Goal: Information Seeking & Learning: Compare options

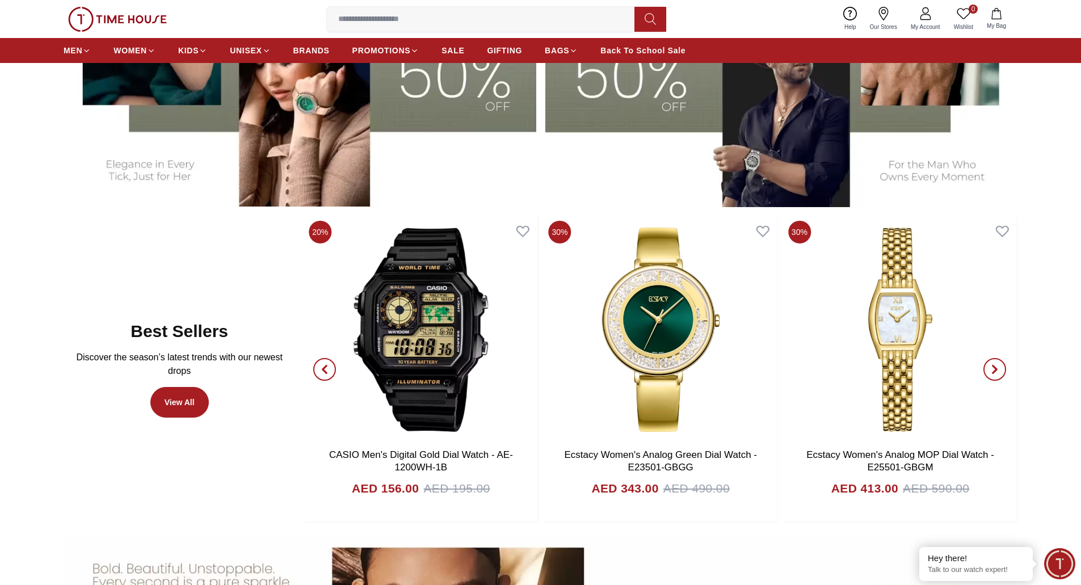
scroll to position [604, 0]
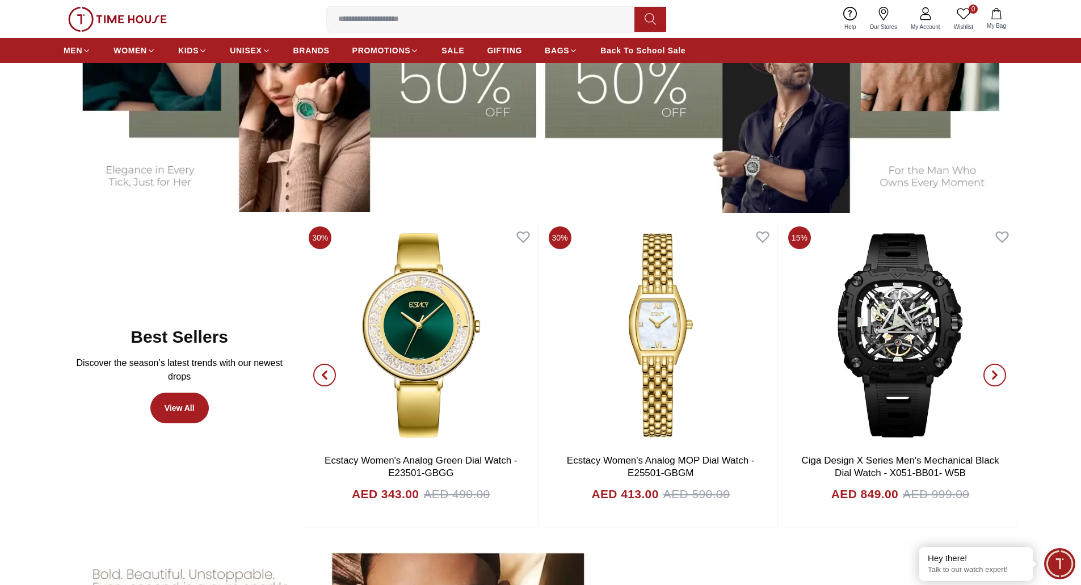
click at [322, 375] on icon "button" at bounding box center [324, 375] width 9 height 9
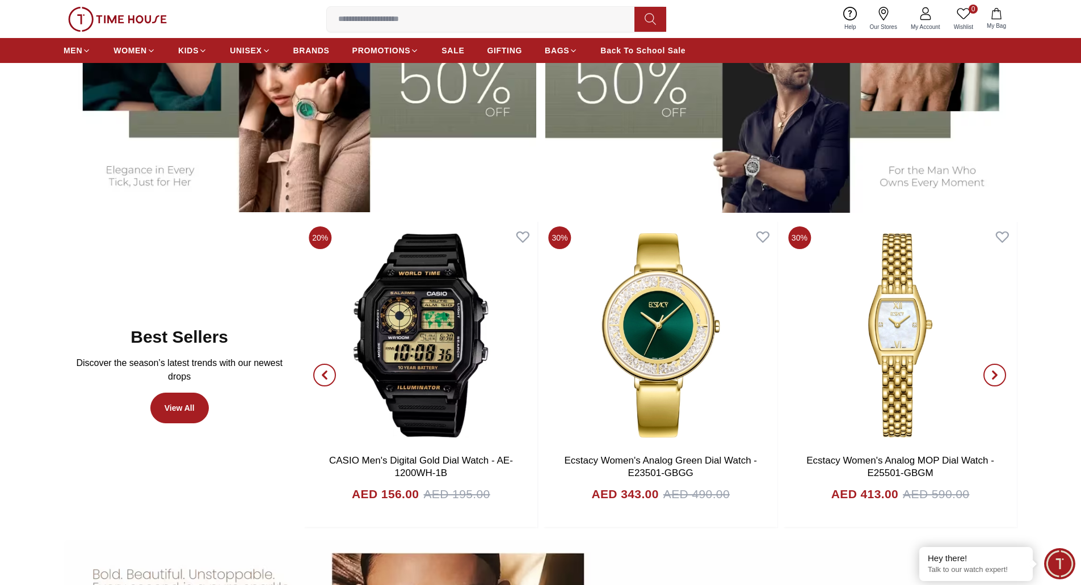
click at [322, 375] on icon "button" at bounding box center [324, 375] width 9 height 9
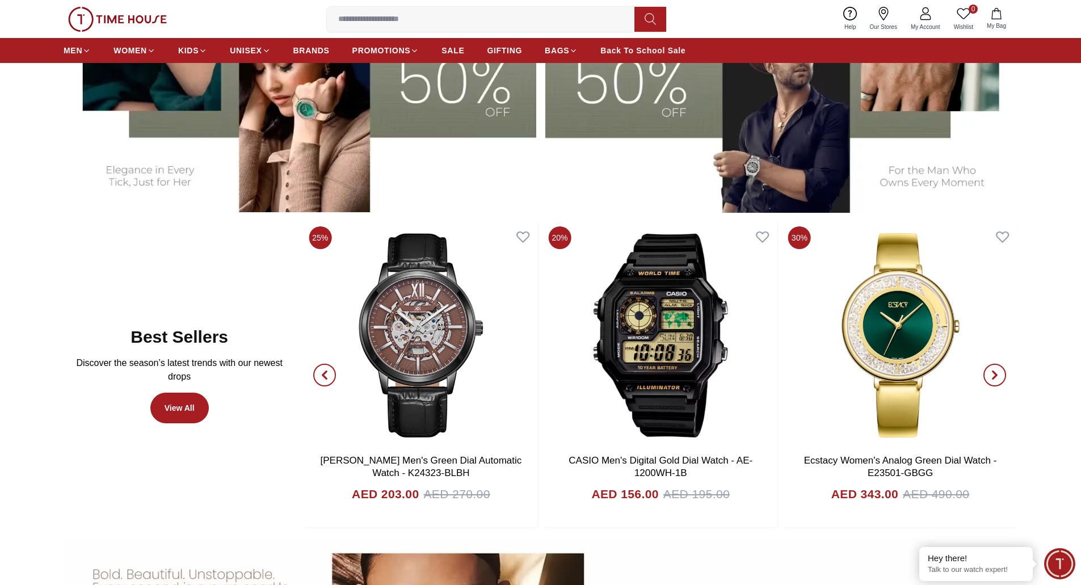
click at [322, 375] on icon "button" at bounding box center [324, 375] width 9 height 9
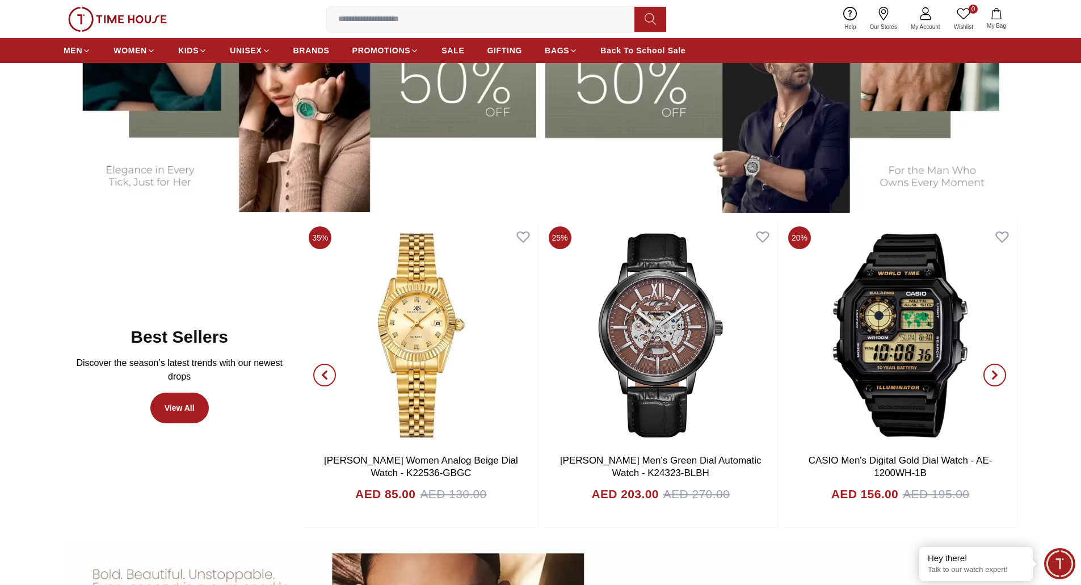
click at [322, 375] on icon "button" at bounding box center [324, 375] width 9 height 9
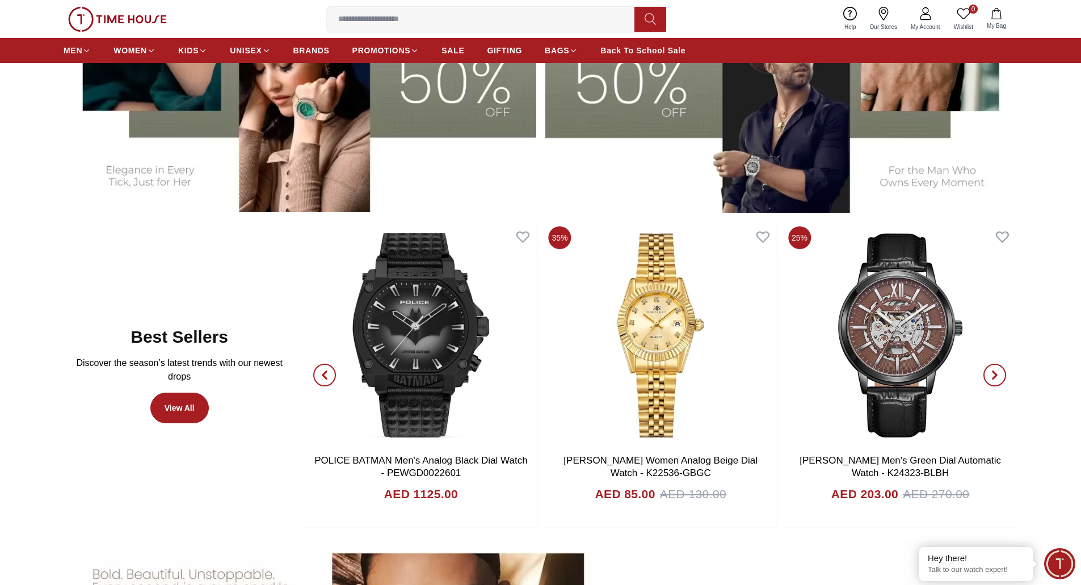
click at [322, 375] on icon "button" at bounding box center [324, 375] width 9 height 9
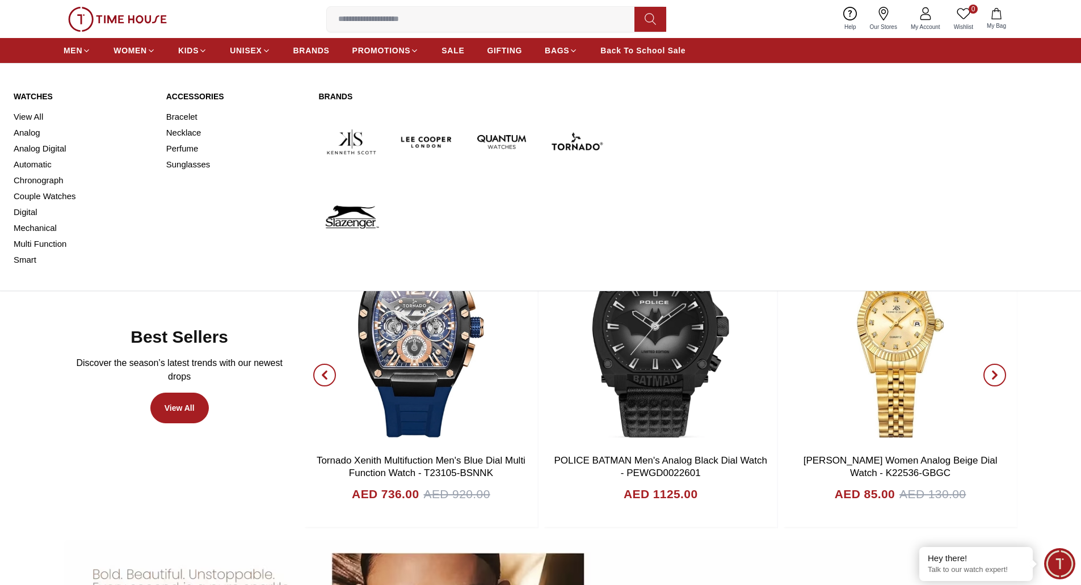
click at [30, 102] on div "Watches View All Analog Analog Digital Automatic Chronograph Couple Watches Dig…" at bounding box center [83, 179] width 139 height 177
click at [31, 93] on link "Watches" at bounding box center [83, 96] width 139 height 11
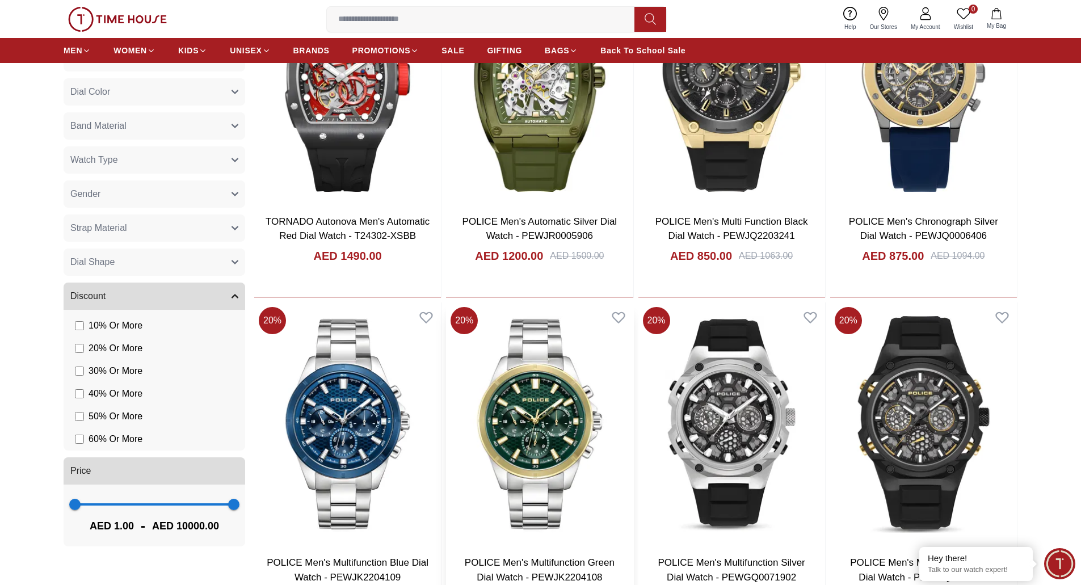
scroll to position [738, 0]
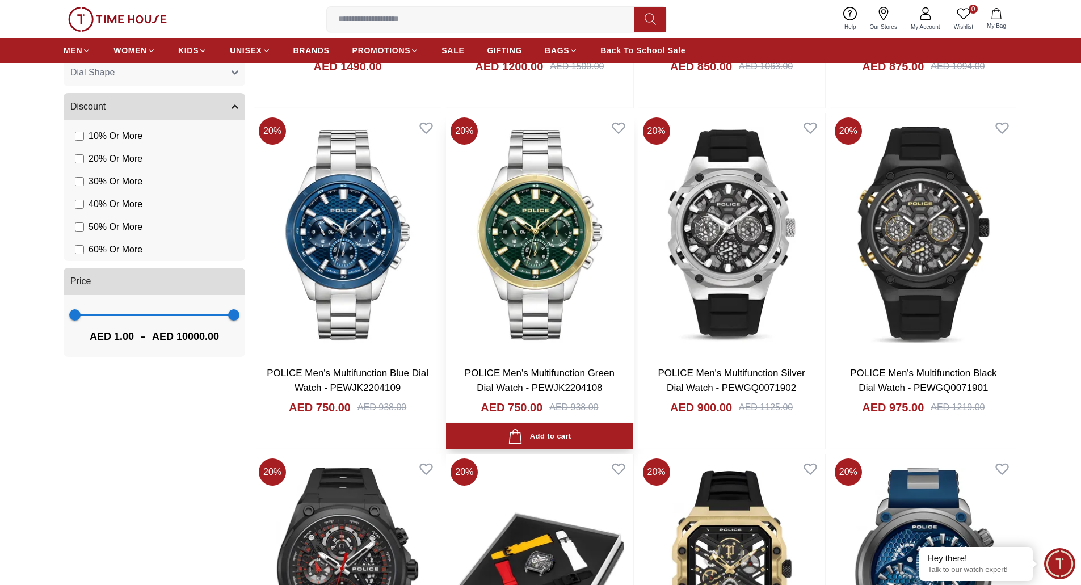
click at [533, 255] on img at bounding box center [539, 235] width 187 height 244
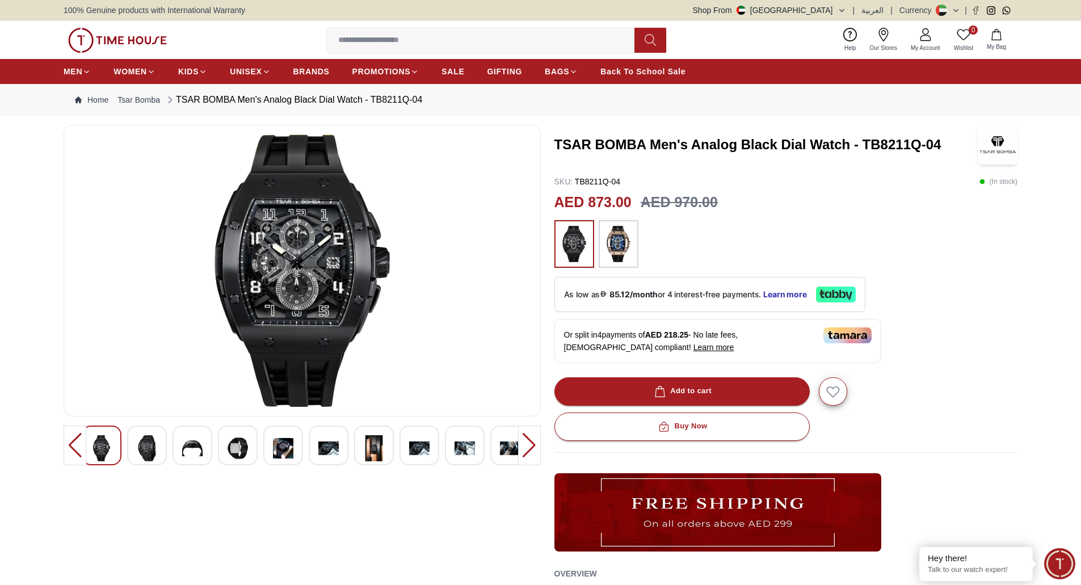
click at [538, 445] on div at bounding box center [529, 446] width 23 height 40
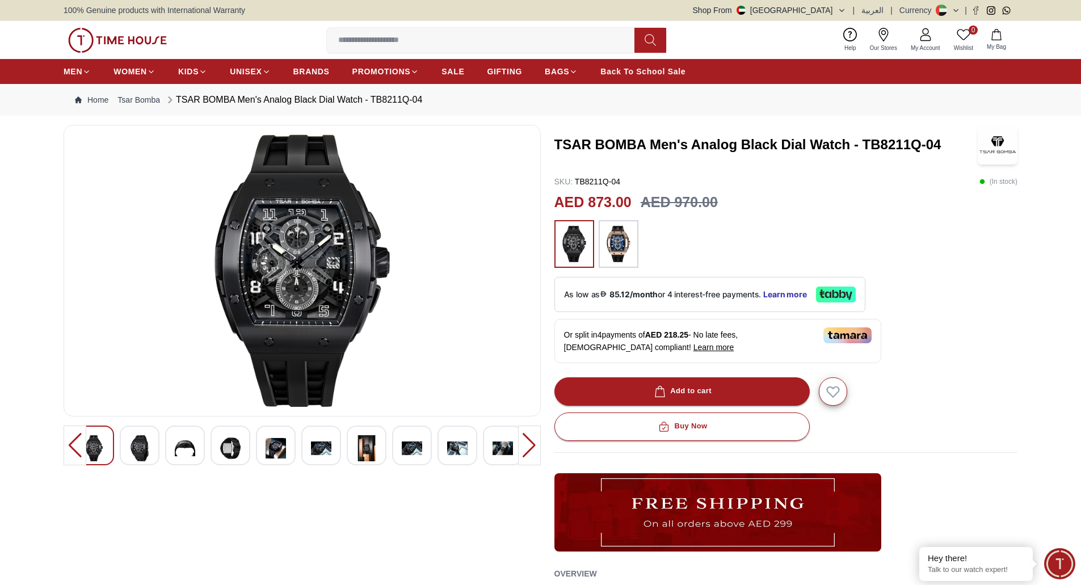
click at [537, 445] on div at bounding box center [529, 446] width 23 height 40
click at [73, 445] on div at bounding box center [75, 446] width 23 height 40
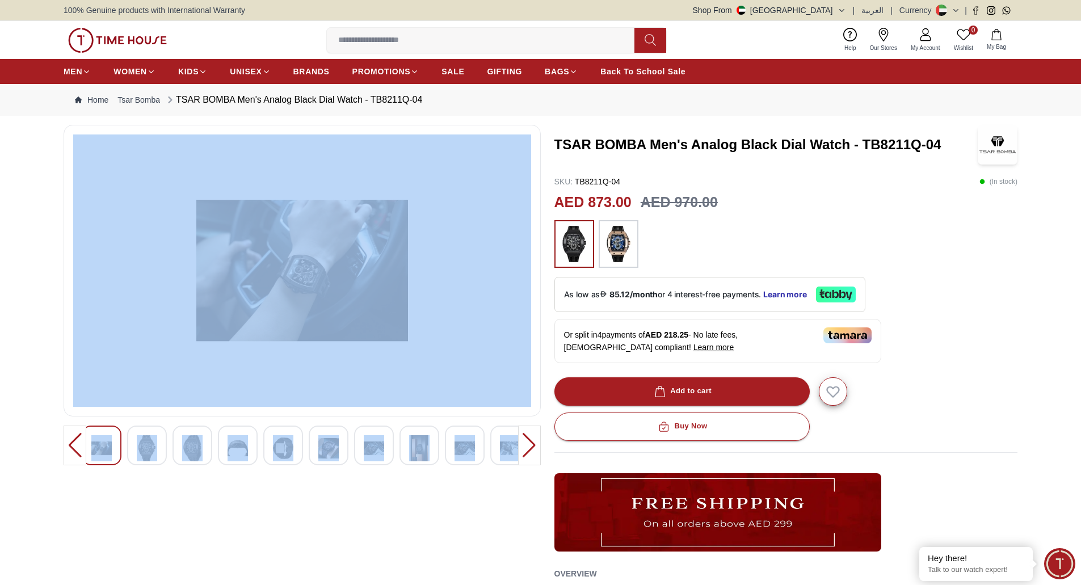
click at [73, 445] on div at bounding box center [75, 446] width 23 height 40
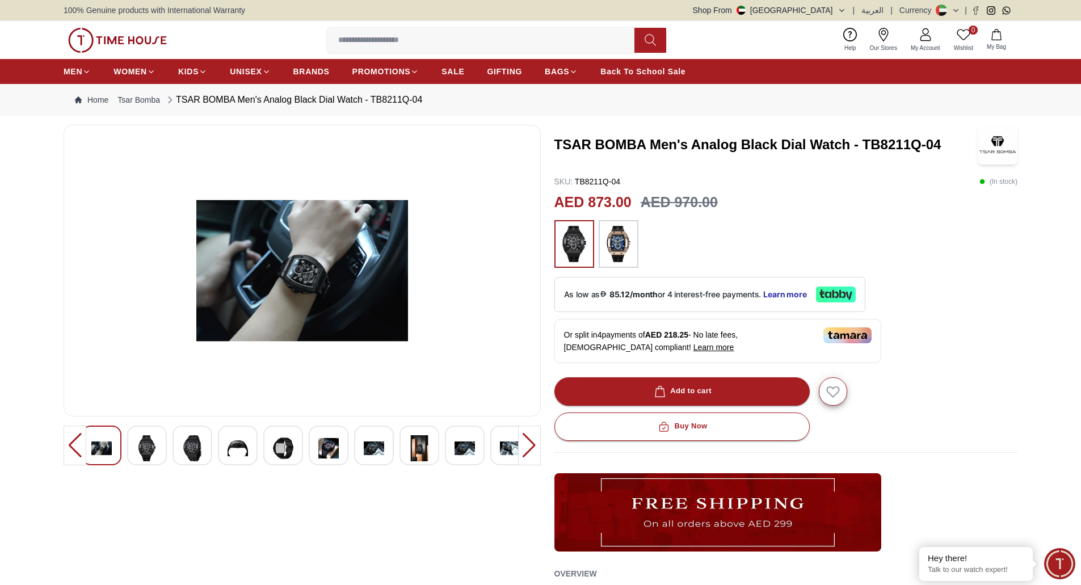
click at [73, 445] on div at bounding box center [75, 446] width 23 height 40
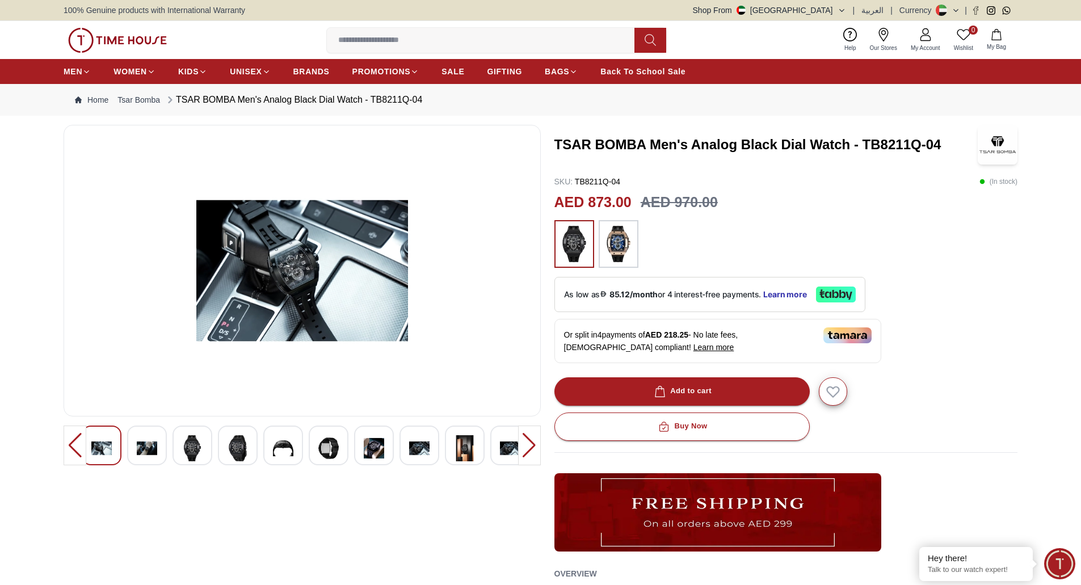
click at [73, 445] on div at bounding box center [75, 446] width 23 height 40
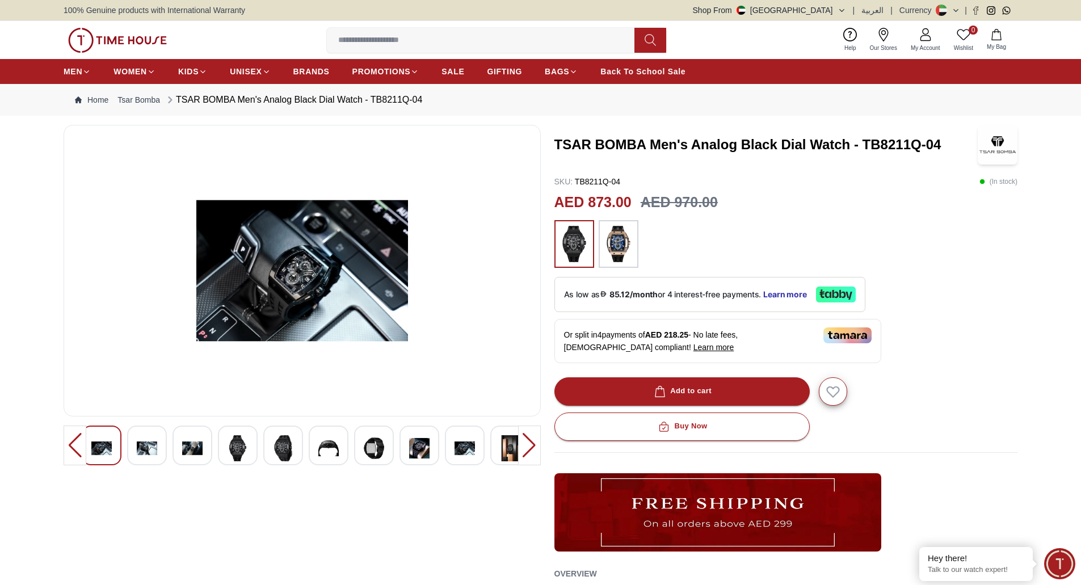
click at [73, 445] on div at bounding box center [75, 446] width 23 height 40
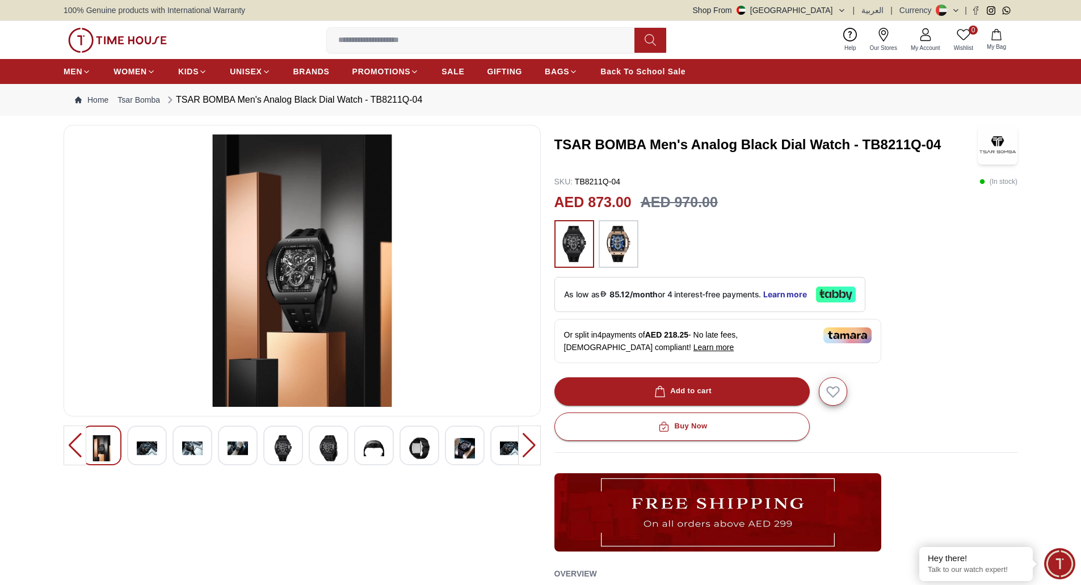
click at [73, 445] on div at bounding box center [75, 446] width 23 height 40
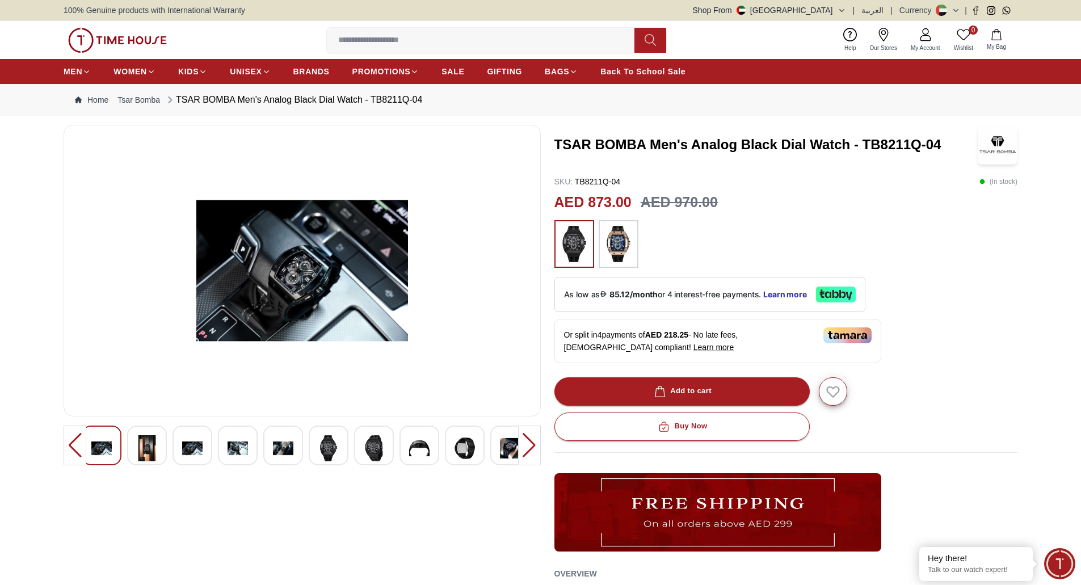
click at [73, 445] on div at bounding box center [75, 446] width 23 height 40
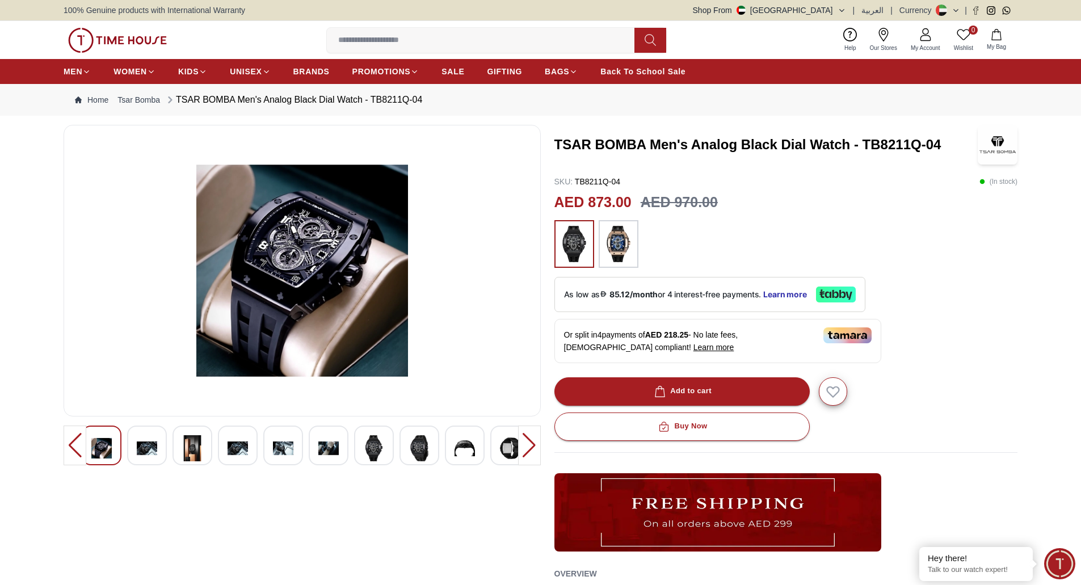
click at [73, 445] on div at bounding box center [75, 446] width 23 height 40
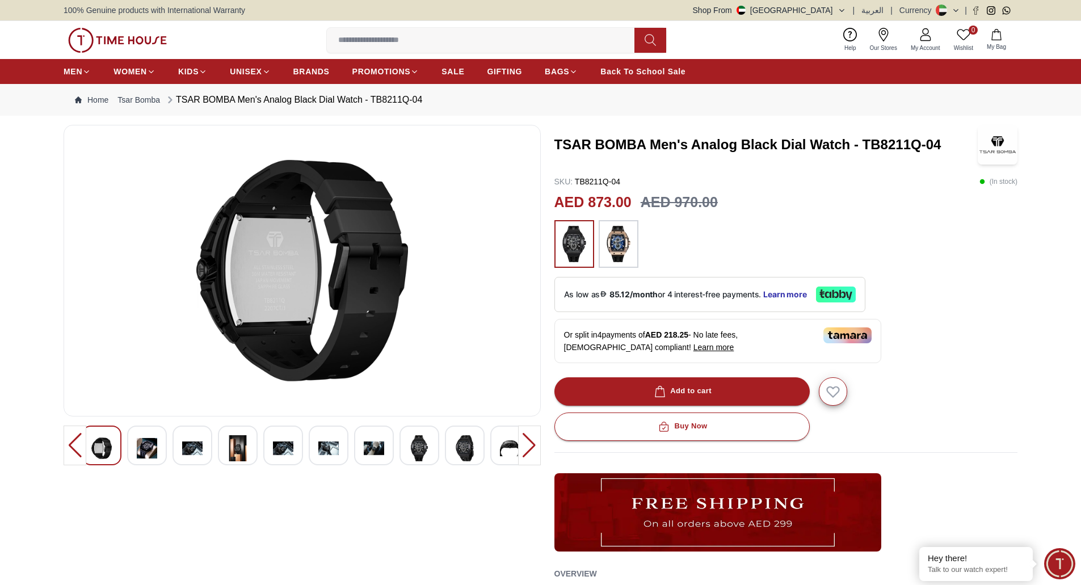
click at [73, 445] on div at bounding box center [75, 446] width 23 height 40
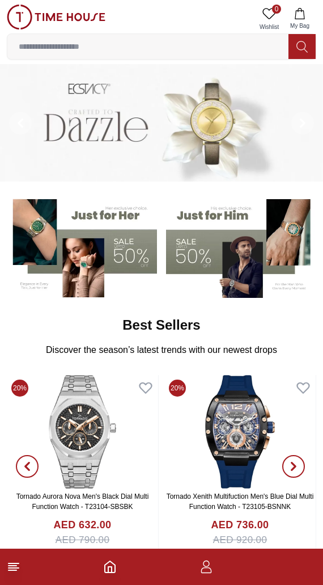
drag, startPoint x: 130, startPoint y: 157, endPoint x: 142, endPoint y: 117, distance: 40.9
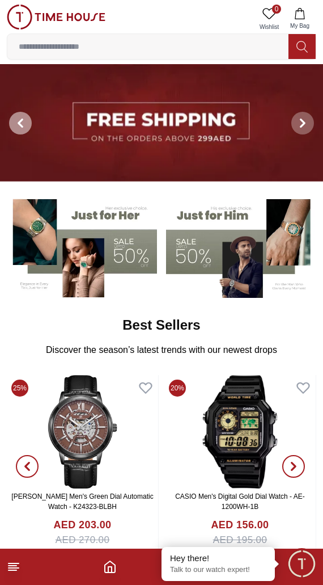
click at [27, 121] on span at bounding box center [20, 123] width 23 height 23
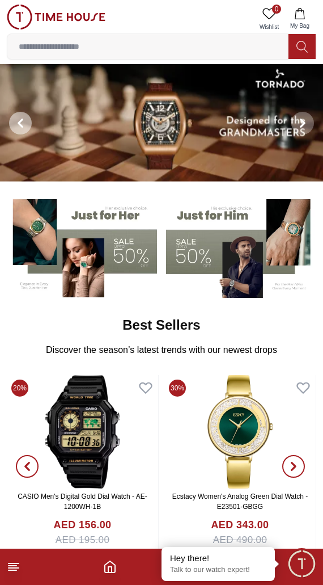
click at [27, 121] on span at bounding box center [20, 123] width 23 height 23
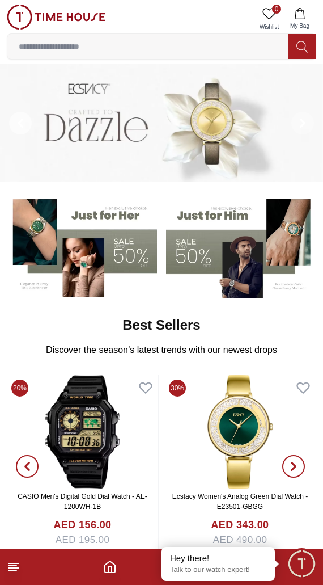
click at [27, 121] on span at bounding box center [20, 123] width 23 height 23
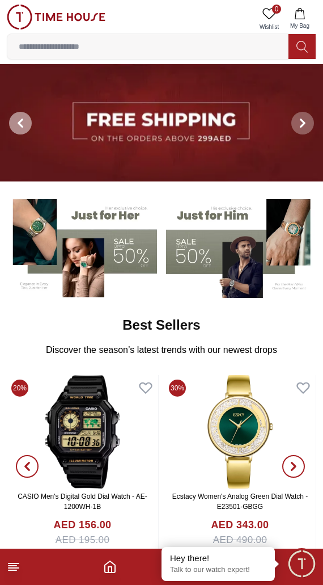
click at [27, 121] on span at bounding box center [20, 123] width 23 height 23
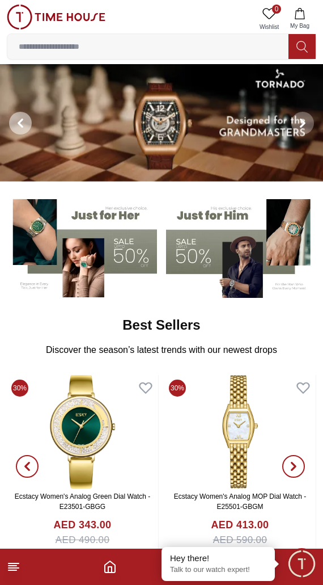
click at [27, 121] on span at bounding box center [20, 123] width 23 height 23
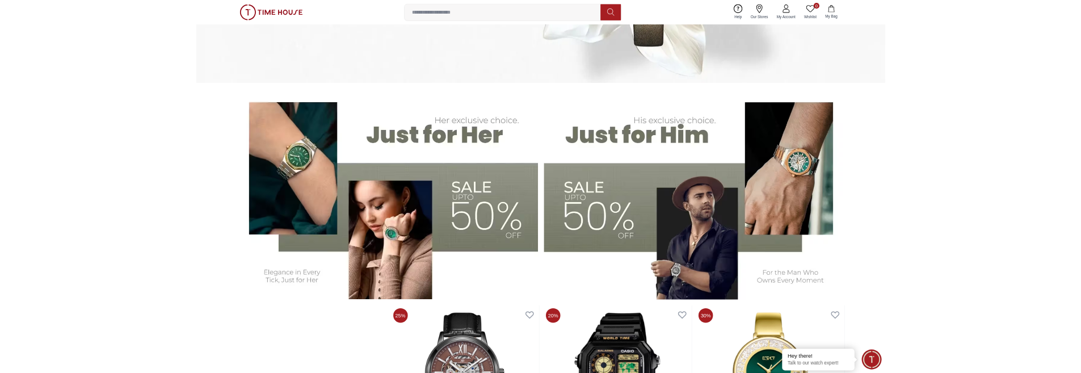
scroll to position [340, 0]
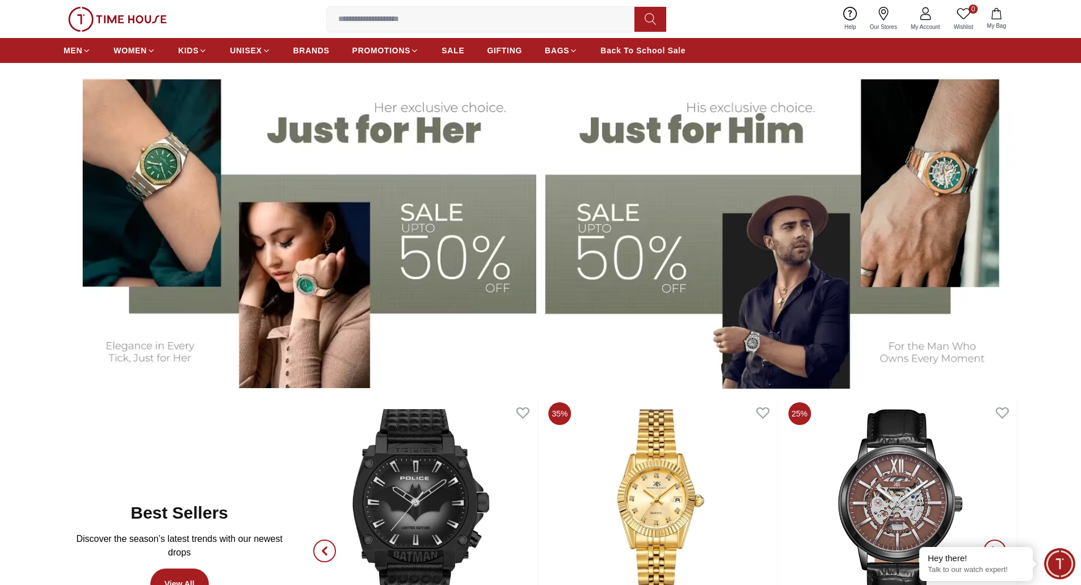
scroll to position [681, 0]
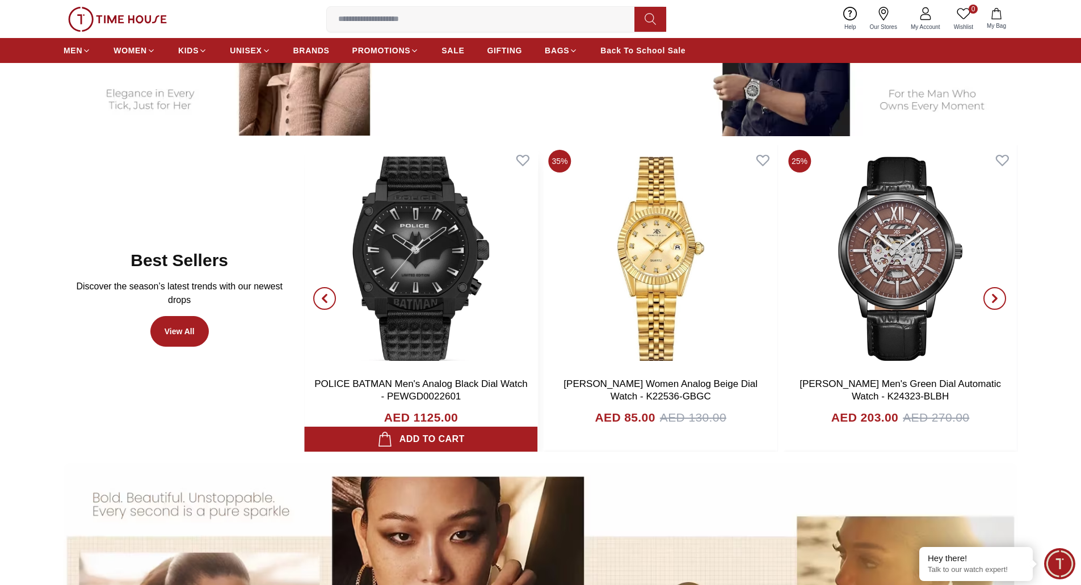
click at [414, 230] on img at bounding box center [420, 258] width 233 height 227
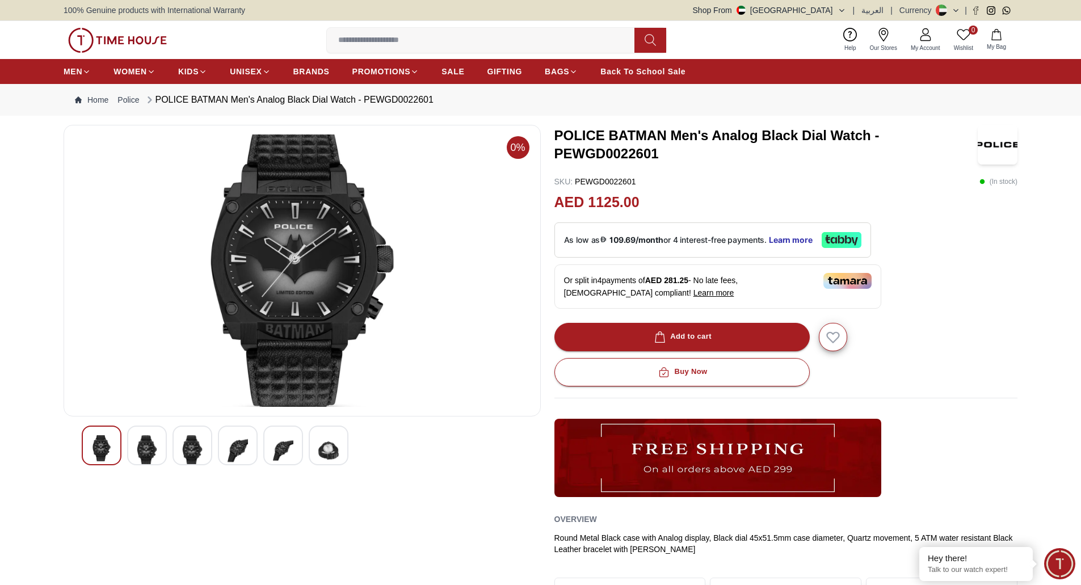
click at [136, 443] on div at bounding box center [147, 446] width 40 height 40
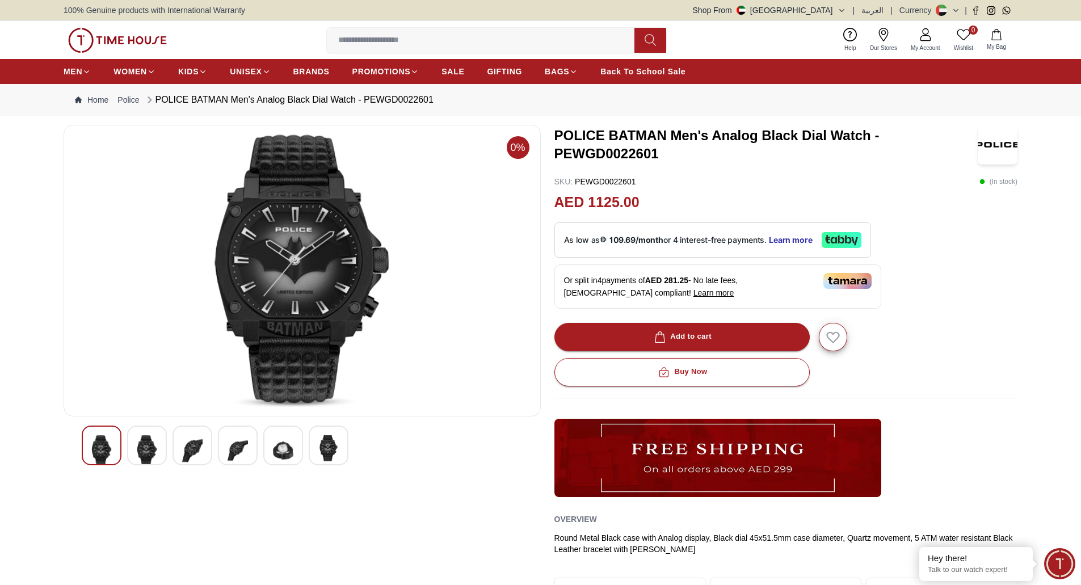
click at [186, 444] on img at bounding box center [192, 450] width 20 height 31
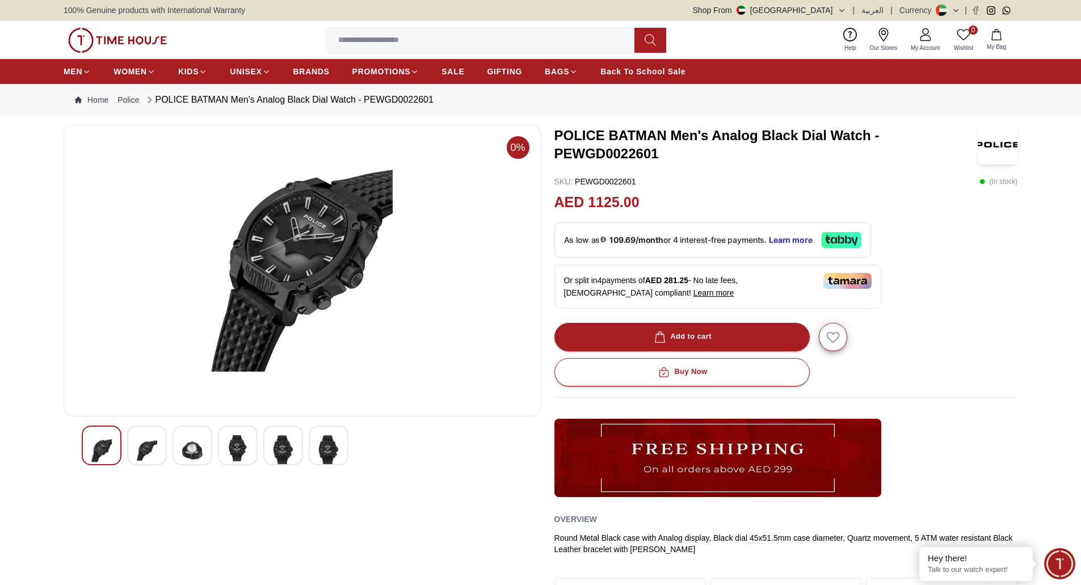
click at [227, 444] on div at bounding box center [238, 446] width 40 height 40
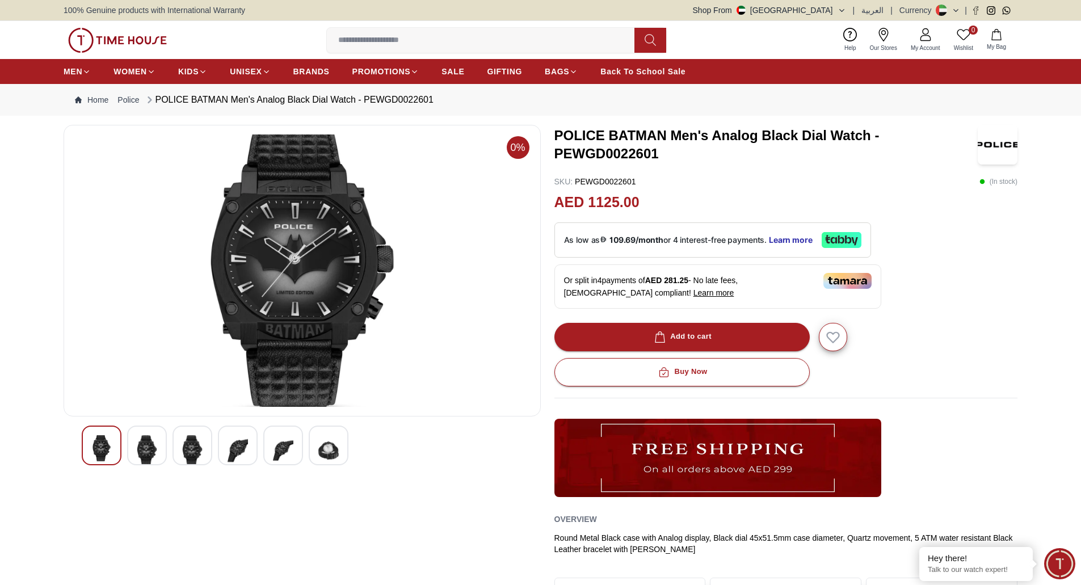
click at [264, 445] on div at bounding box center [283, 446] width 40 height 40
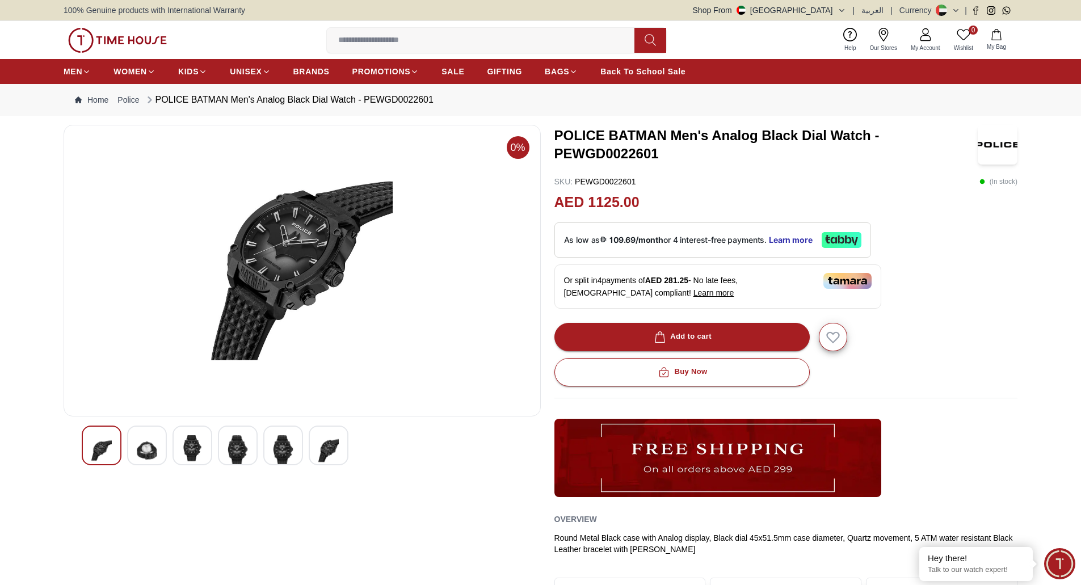
click at [322, 444] on img at bounding box center [328, 450] width 20 height 31
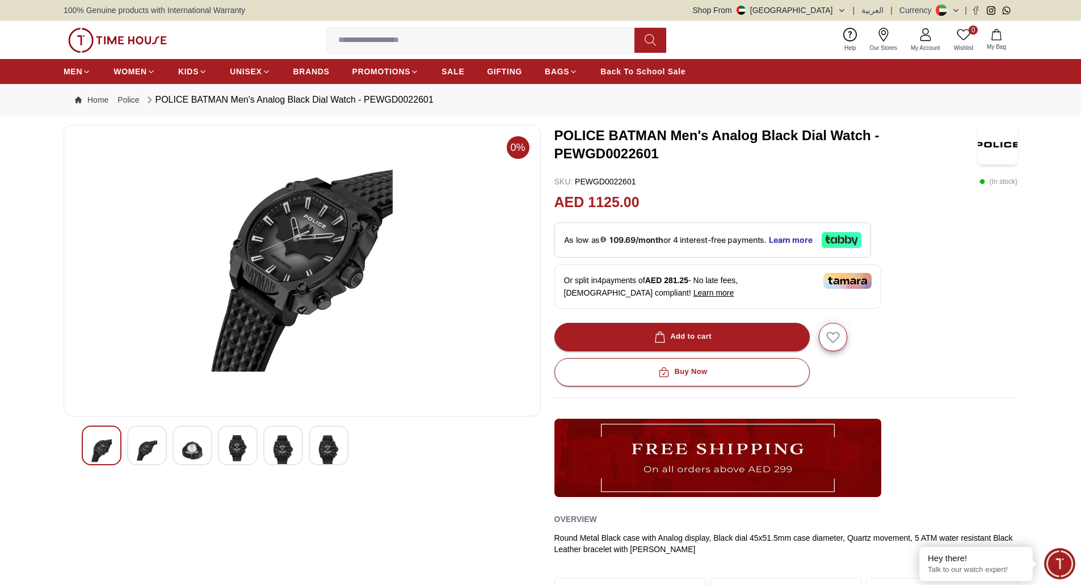
drag, startPoint x: 114, startPoint y: 35, endPoint x: 115, endPoint y: 55, distance: 19.9
click at [114, 35] on img at bounding box center [117, 40] width 99 height 25
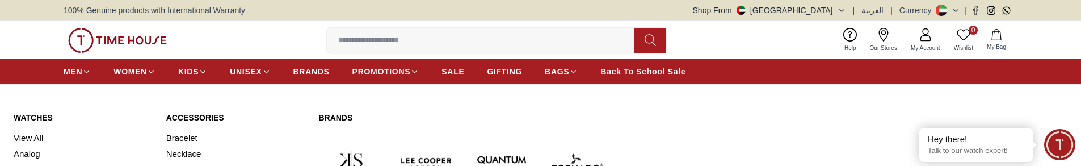
click at [35, 116] on link "Watches" at bounding box center [83, 117] width 139 height 11
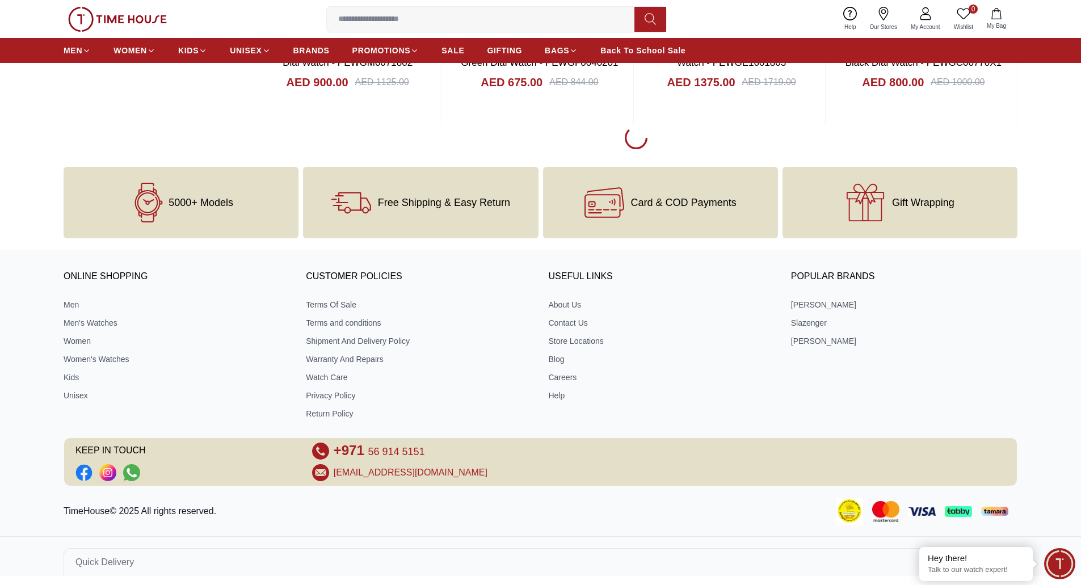
scroll to position [1748, 0]
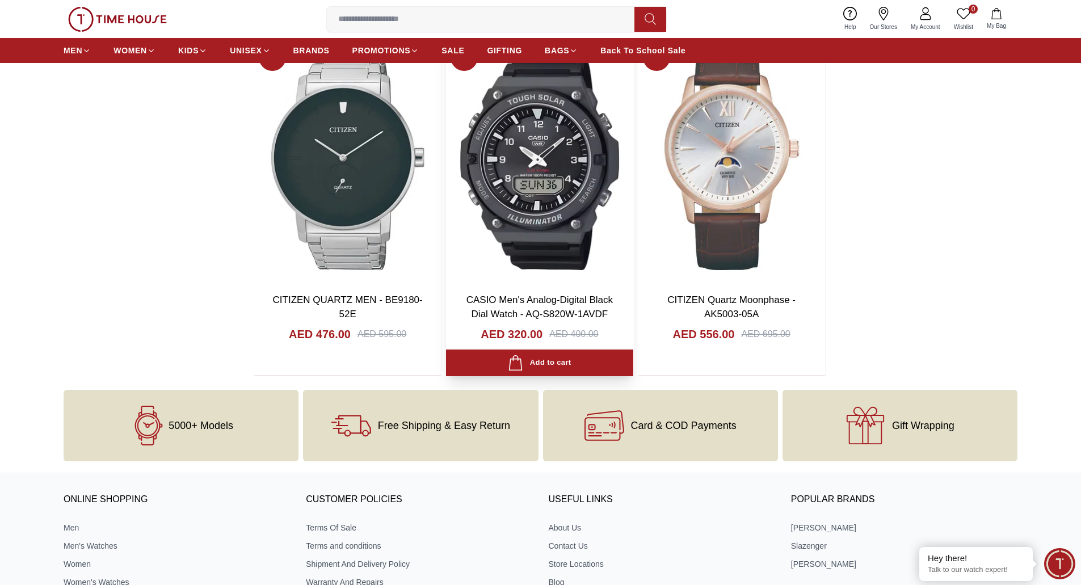
scroll to position [4982, 0]
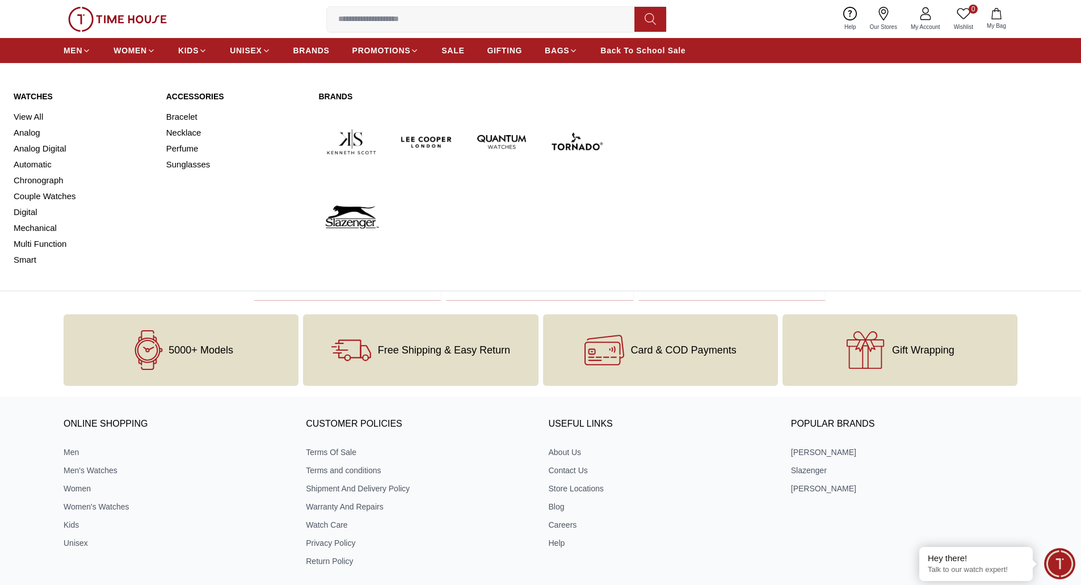
click at [37, 95] on link "Watches" at bounding box center [83, 96] width 139 height 11
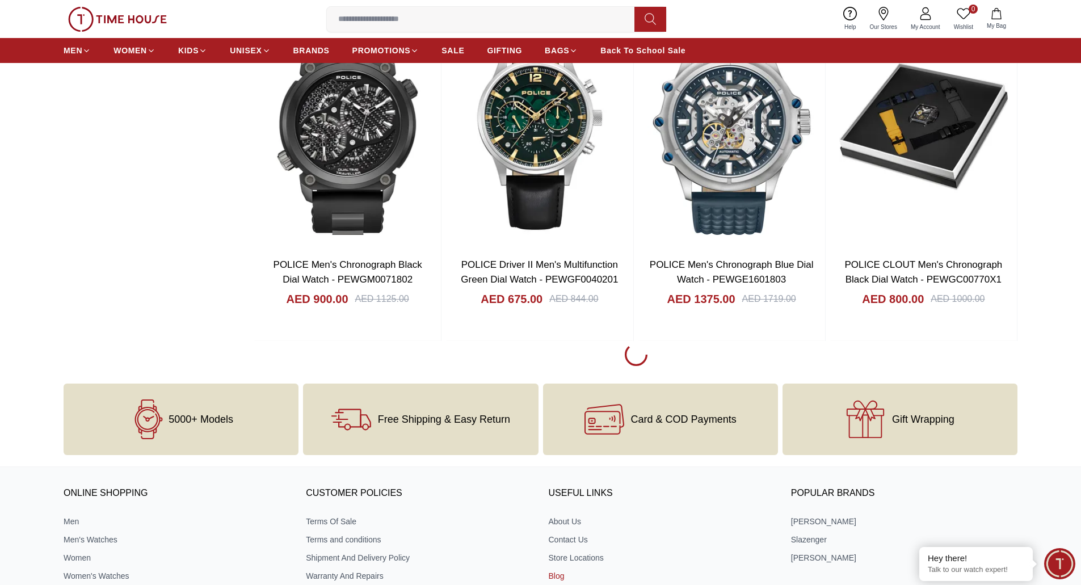
scroll to position [1521, 0]
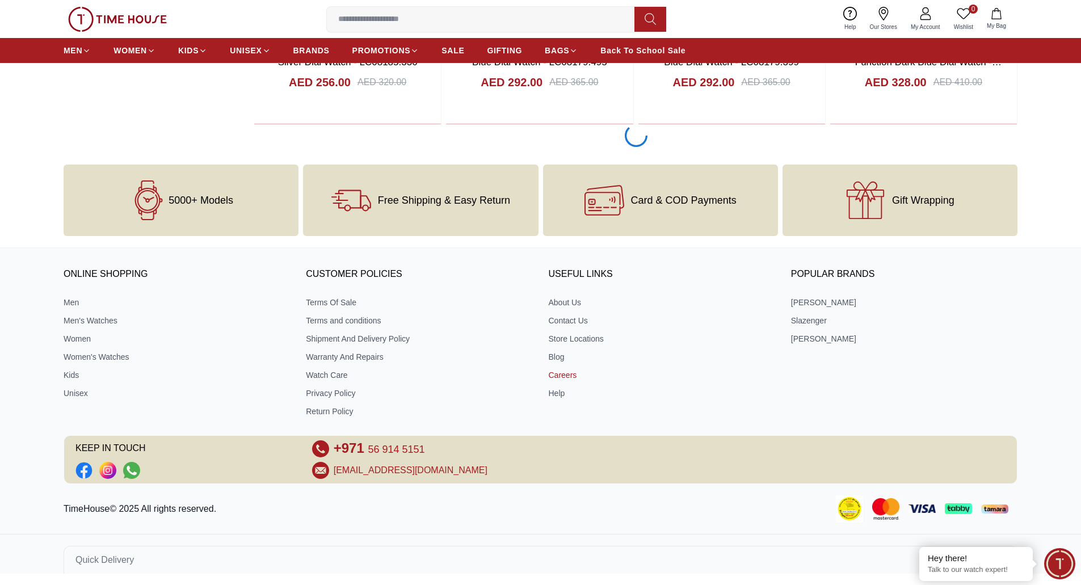
scroll to position [5160, 0]
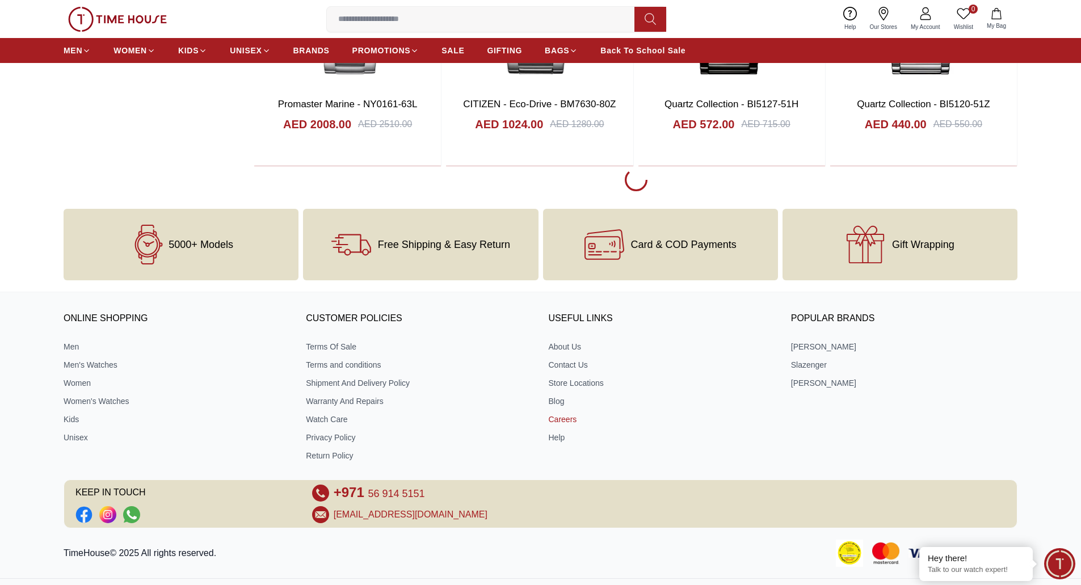
scroll to position [8559, 0]
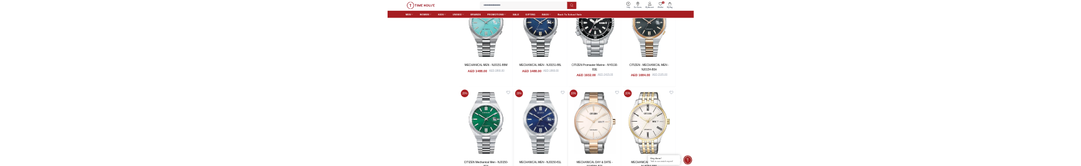
scroll to position [11282, 0]
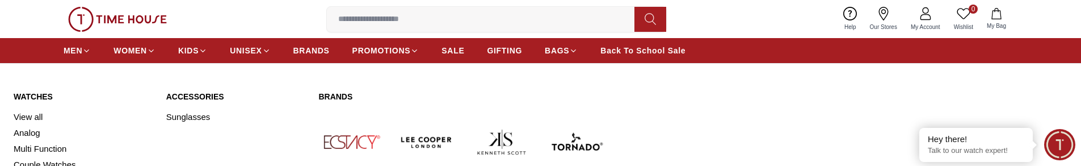
drag, startPoint x: 48, startPoint y: 94, endPoint x: 63, endPoint y: 2, distance: 93.7
click at [48, 94] on link "Watches" at bounding box center [83, 96] width 139 height 11
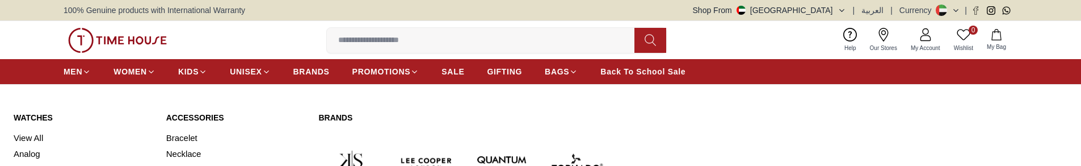
click at [37, 117] on link "Watches" at bounding box center [83, 117] width 139 height 11
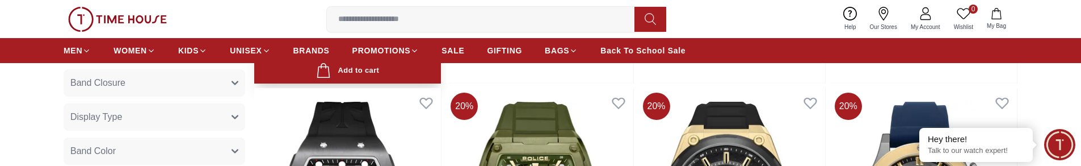
scroll to position [624, 0]
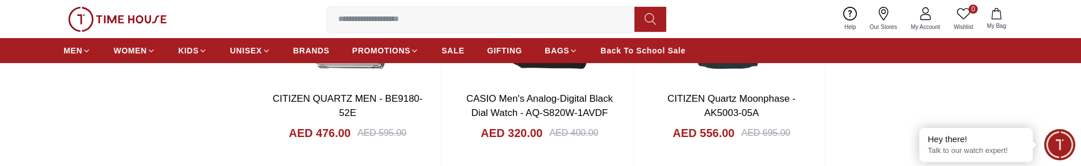
scroll to position [5174, 0]
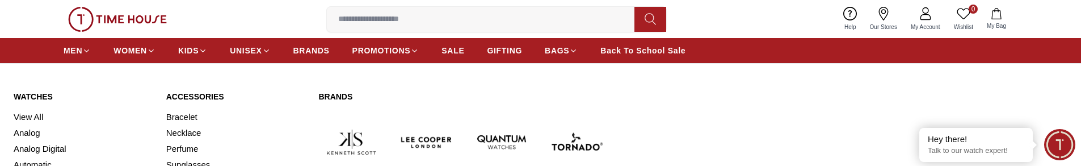
click at [39, 95] on link "Watches" at bounding box center [83, 96] width 139 height 11
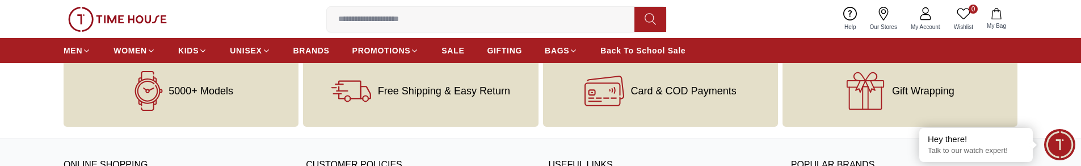
scroll to position [1656, 0]
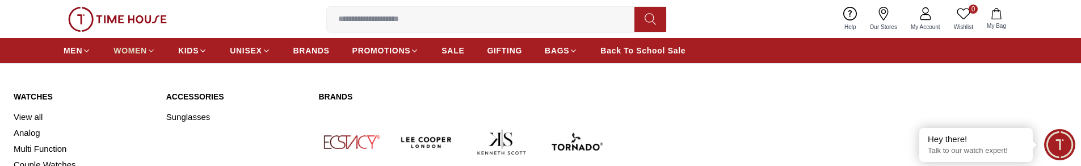
click at [148, 54] on icon at bounding box center [151, 51] width 9 height 9
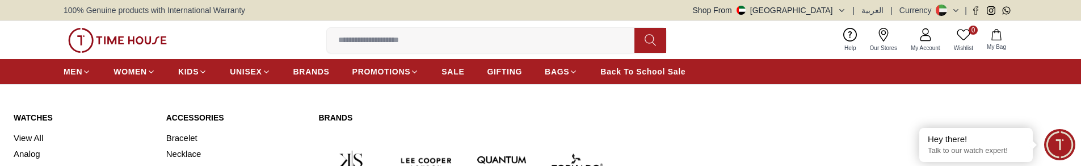
click at [45, 115] on link "Watches" at bounding box center [83, 117] width 139 height 11
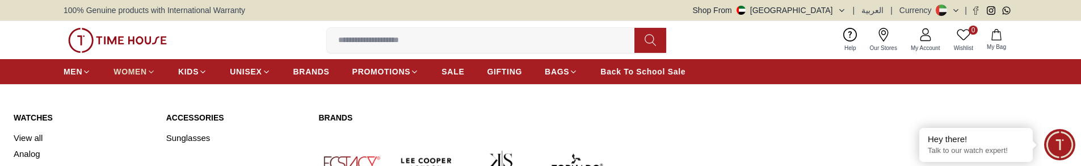
click at [150, 74] on icon at bounding box center [151, 72] width 9 height 9
click at [38, 117] on link "Watches" at bounding box center [83, 117] width 139 height 11
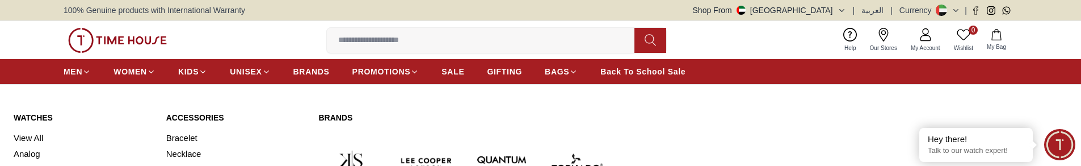
click at [48, 114] on link "Watches" at bounding box center [83, 117] width 139 height 11
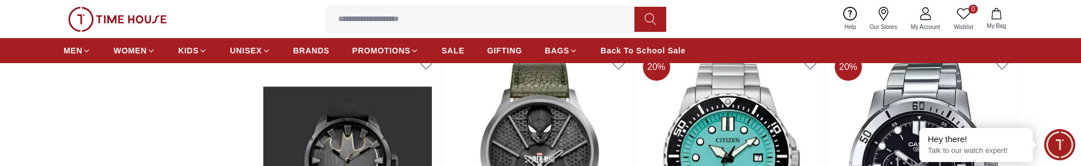
scroll to position [3874, 0]
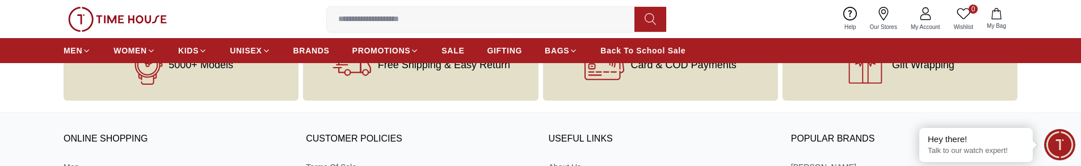
scroll to position [3476, 0]
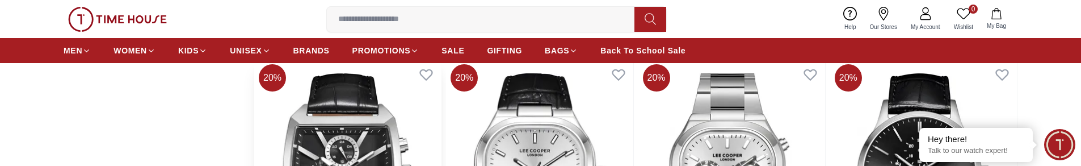
scroll to position [3647, 0]
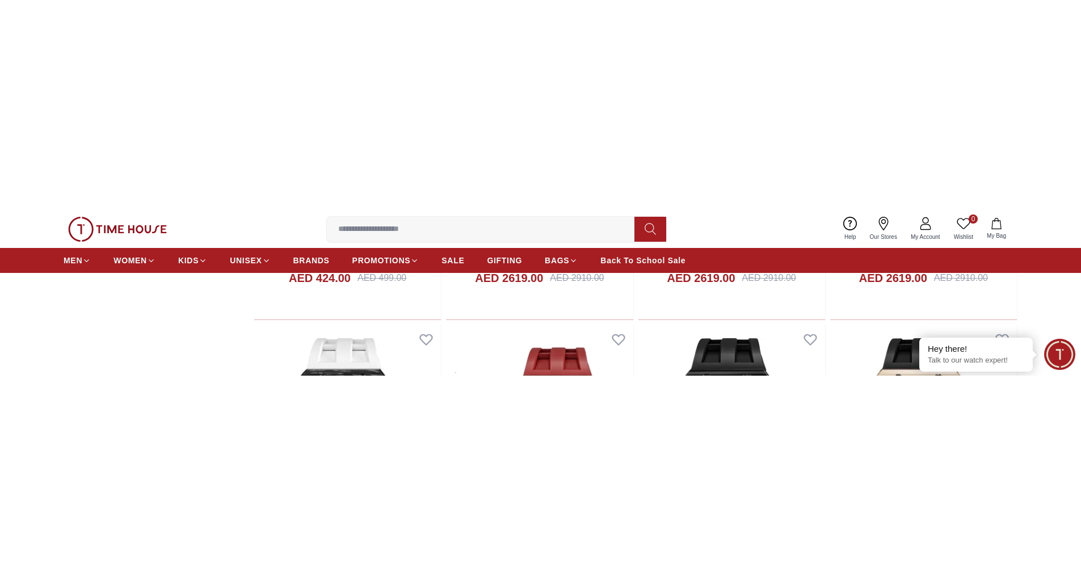
scroll to position [6822, 0]
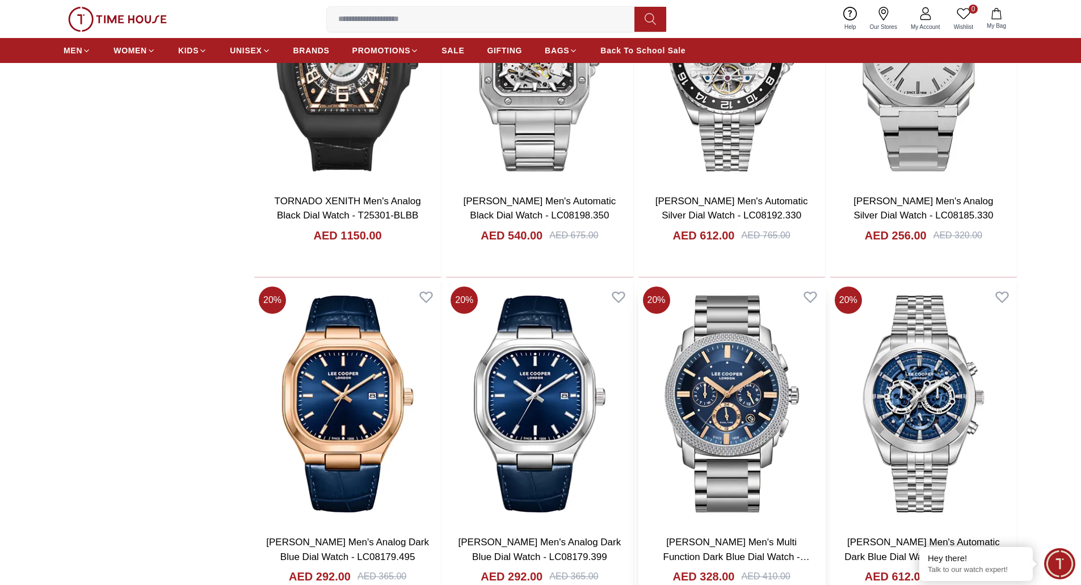
scroll to position [8183, 0]
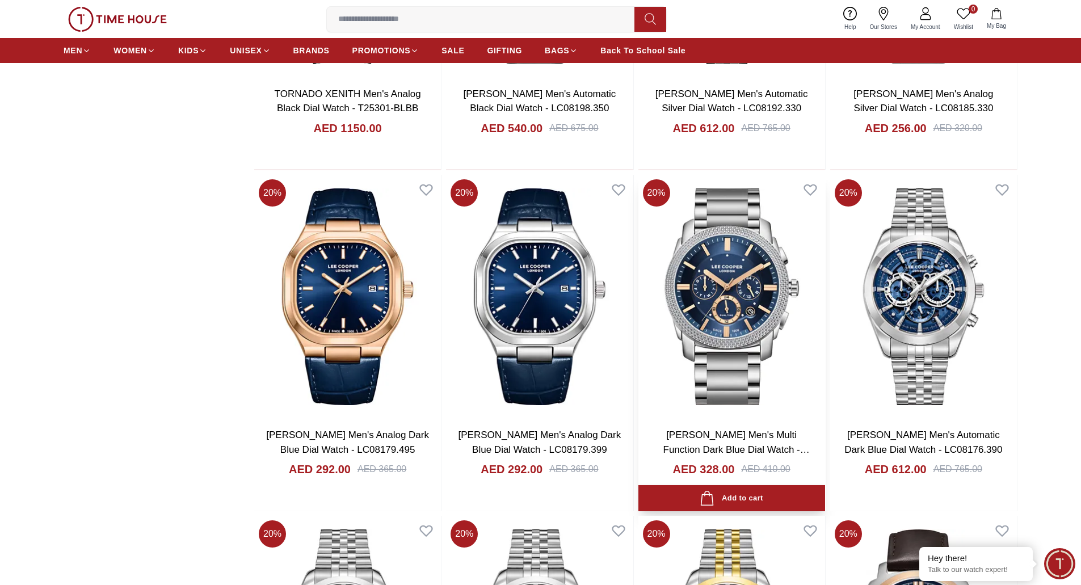
click at [697, 165] on img at bounding box center [731, 297] width 187 height 244
